Goal: Transaction & Acquisition: Purchase product/service

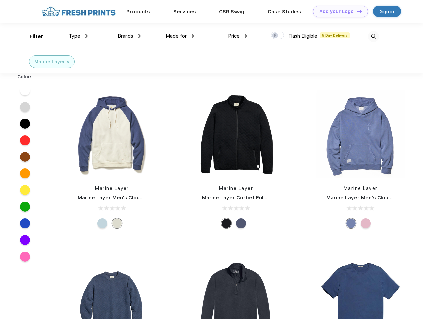
scroll to position [0, 0]
click at [338, 11] on link "Add your Logo Design Tool" at bounding box center [340, 12] width 55 height 12
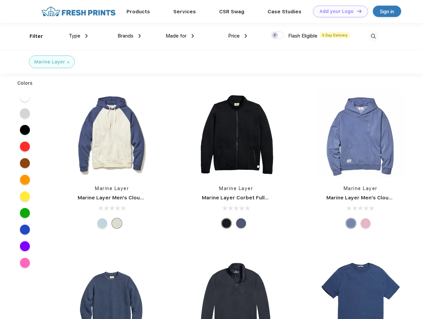
click at [0, 0] on div "Design Tool" at bounding box center [0, 0] width 0 height 0
click at [356, 11] on link "Add your Logo Design Tool" at bounding box center [340, 12] width 55 height 12
click at [32, 36] on div "Filter" at bounding box center [37, 37] width 14 height 8
click at [78, 36] on span "Type" at bounding box center [75, 36] width 12 height 6
click at [129, 36] on span "Brands" at bounding box center [126, 36] width 16 height 6
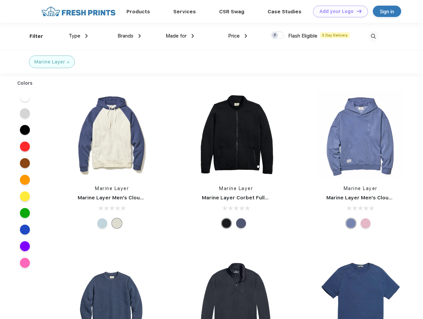
click at [180, 36] on span "Made for" at bounding box center [176, 36] width 21 height 6
click at [238, 36] on span "Price" at bounding box center [234, 36] width 12 height 6
click at [278, 36] on div at bounding box center [277, 35] width 13 height 7
click at [275, 36] on input "checkbox" at bounding box center [273, 33] width 4 height 4
click at [373, 36] on img at bounding box center [373, 36] width 11 height 11
